Goal: Information Seeking & Learning: Learn about a topic

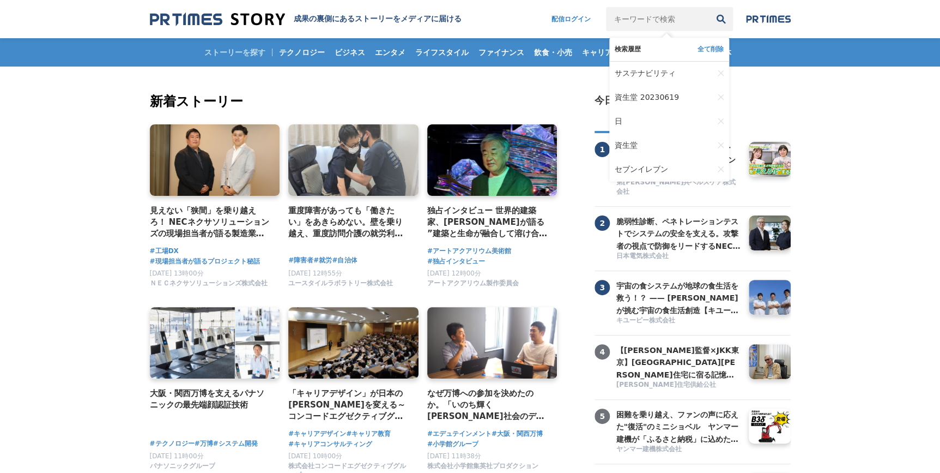
click at [663, 21] on input "キーワードで検索" at bounding box center [657, 19] width 103 height 24
type input "資生堂"
click at [709, 7] on button "検索" at bounding box center [721, 19] width 24 height 24
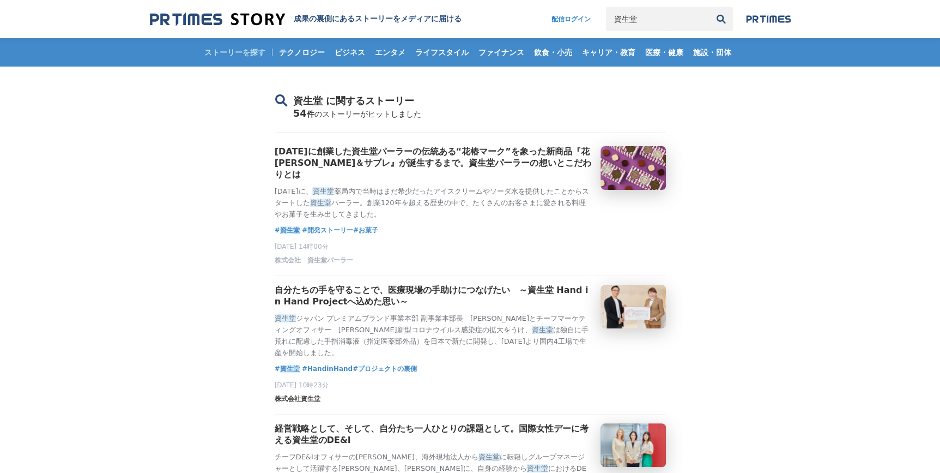
click at [295, 403] on span "株式会社資生堂" at bounding box center [298, 398] width 46 height 9
